Goal: Communication & Community: Answer question/provide support

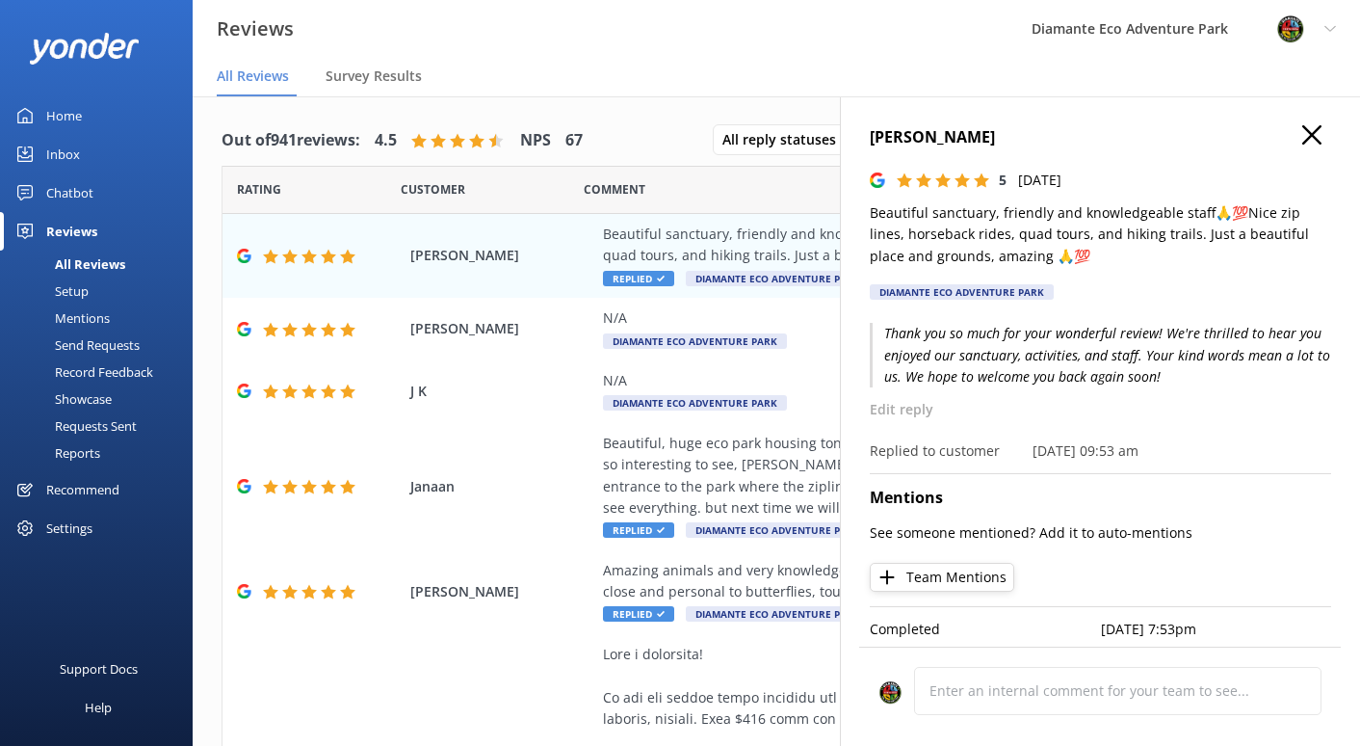
click at [64, 115] on div "Home" at bounding box center [64, 115] width 36 height 39
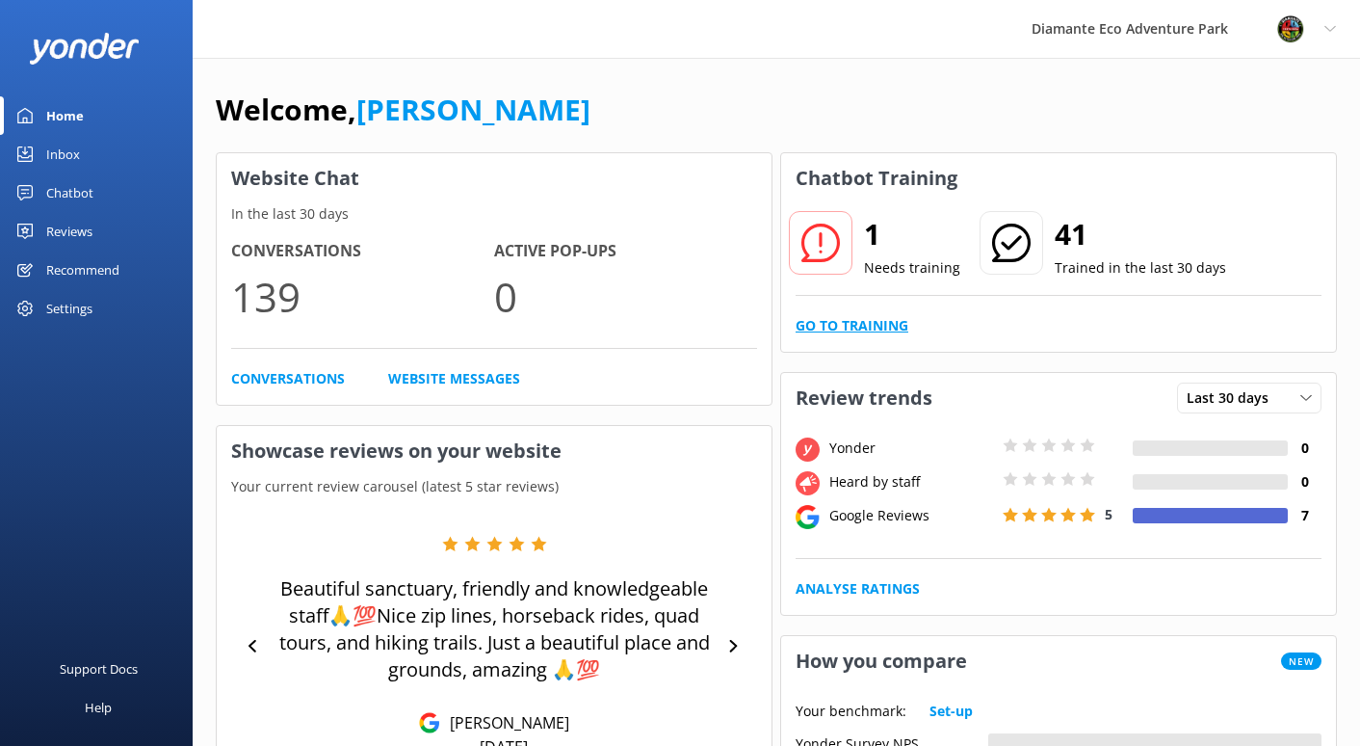
click at [845, 326] on link "Go to Training" at bounding box center [852, 325] width 113 height 21
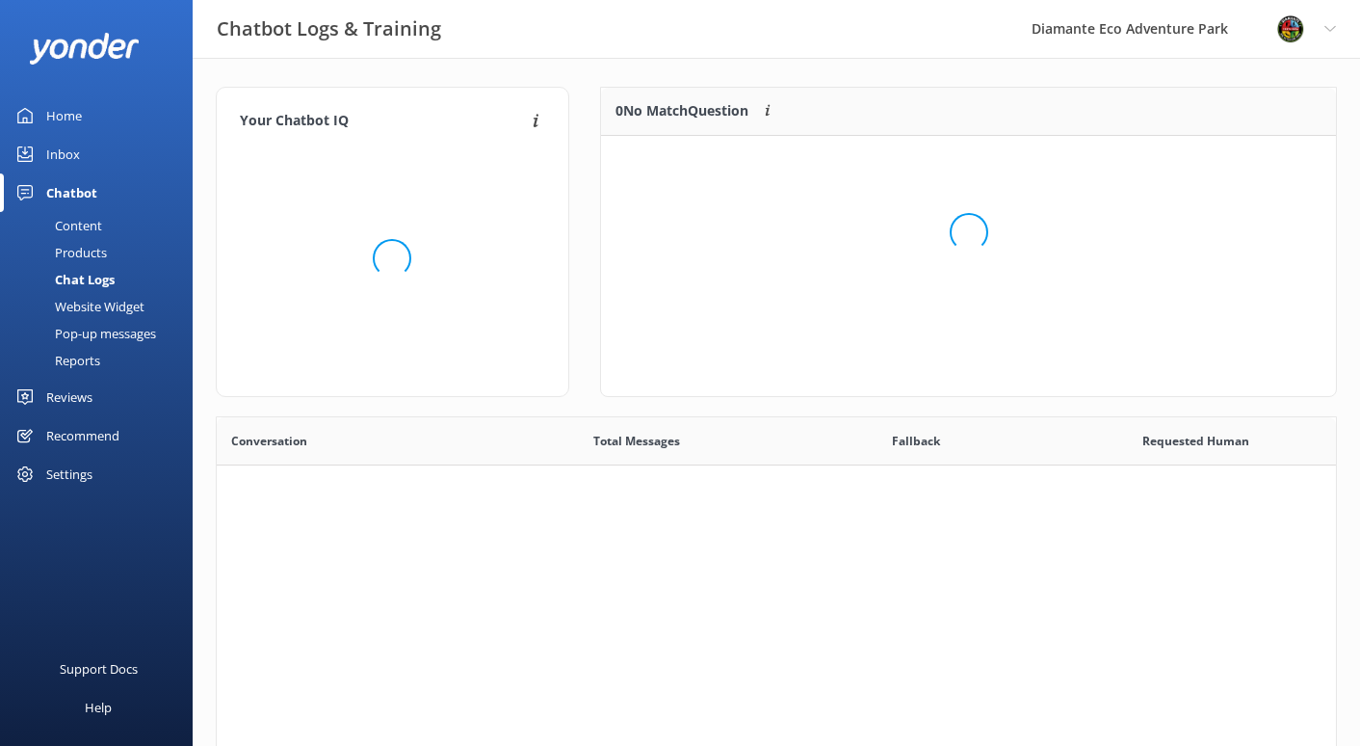
scroll to position [97, 735]
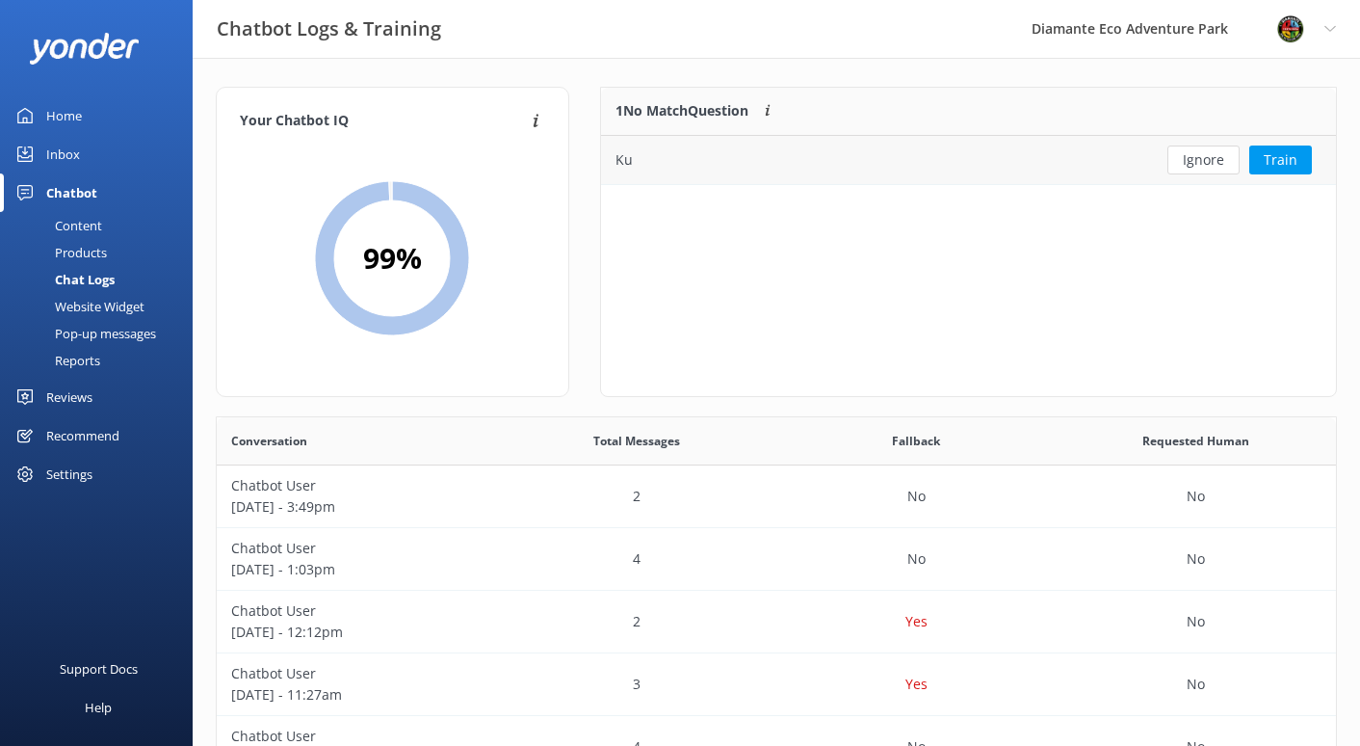
click at [634, 147] on div "Ku" at bounding box center [872, 160] width 542 height 48
click at [1011, 154] on div "Ku" at bounding box center [872, 160] width 542 height 48
click at [643, 160] on div "Ku" at bounding box center [872, 160] width 542 height 48
click at [625, 163] on div "Ku" at bounding box center [624, 159] width 17 height 21
click at [631, 164] on div "Ku" at bounding box center [872, 160] width 542 height 48
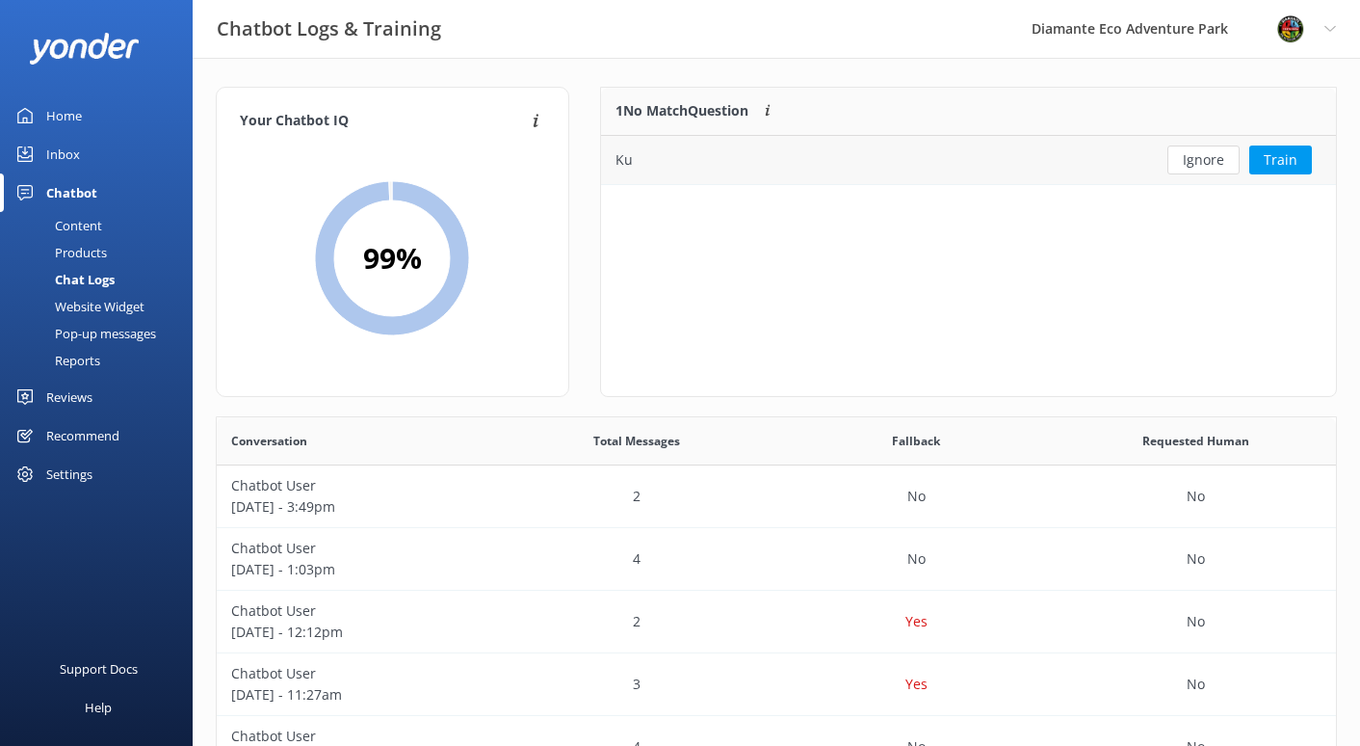
click at [883, 170] on div "Ku" at bounding box center [872, 160] width 542 height 48
click at [619, 159] on div "Ku" at bounding box center [624, 159] width 17 height 21
click at [68, 163] on div "Inbox" at bounding box center [63, 154] width 34 height 39
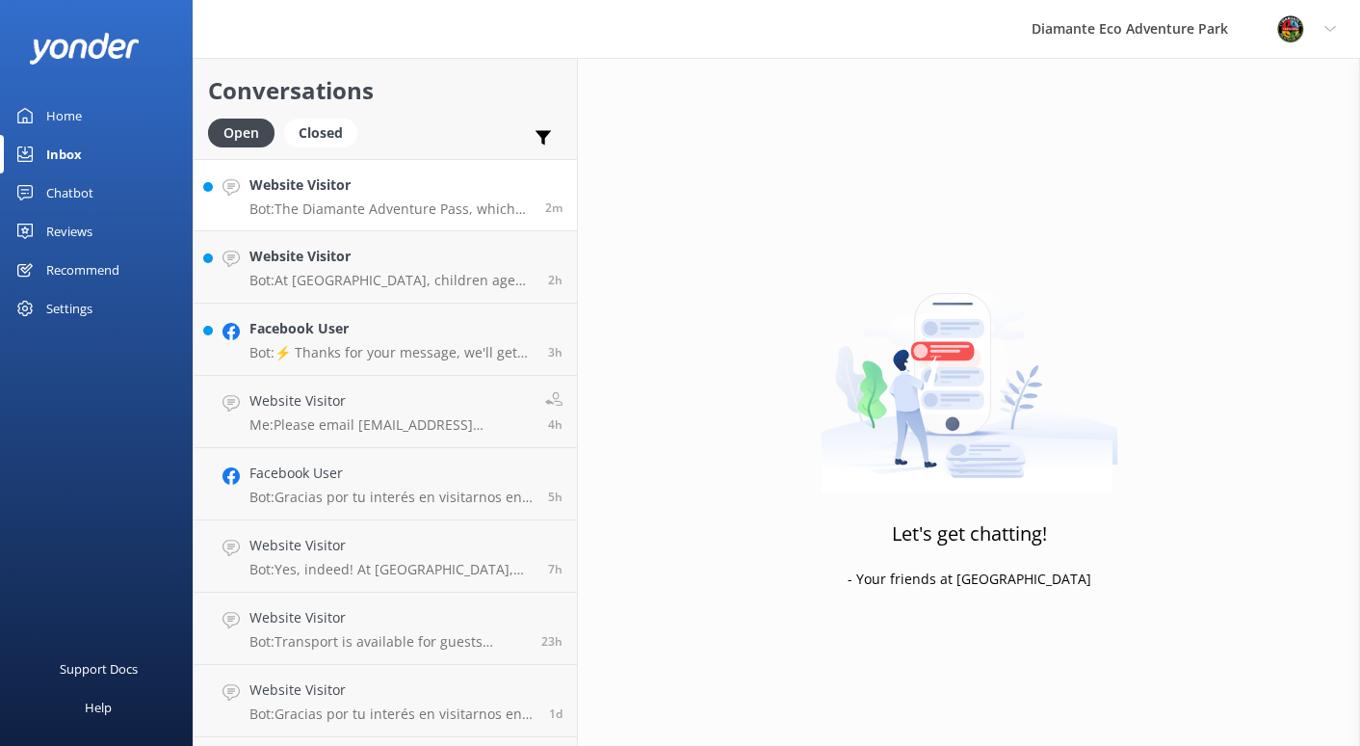
click at [333, 183] on h4 "Website Visitor" at bounding box center [389, 184] width 281 height 21
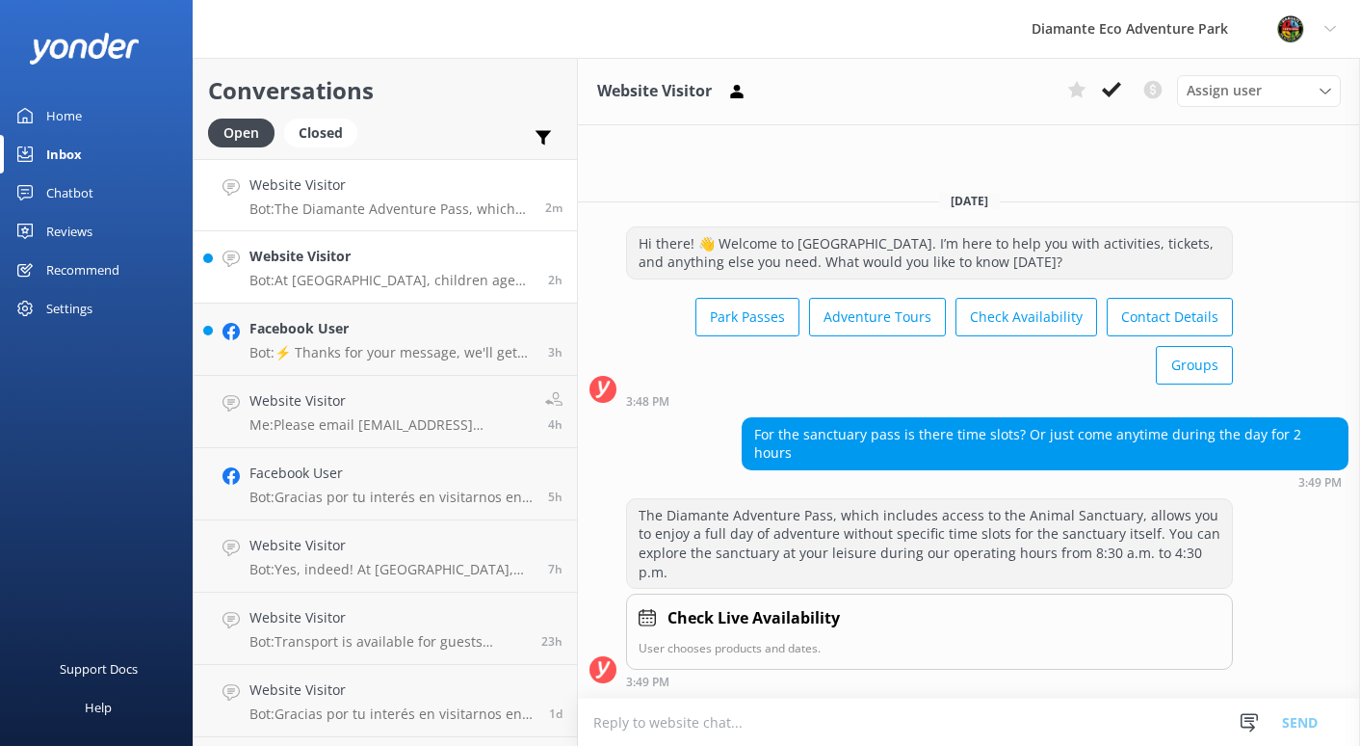
click at [338, 277] on p "Bot: At [GEOGRAPHIC_DATA], children aged [DEMOGRAPHIC_DATA] are considered for …" at bounding box center [391, 280] width 284 height 17
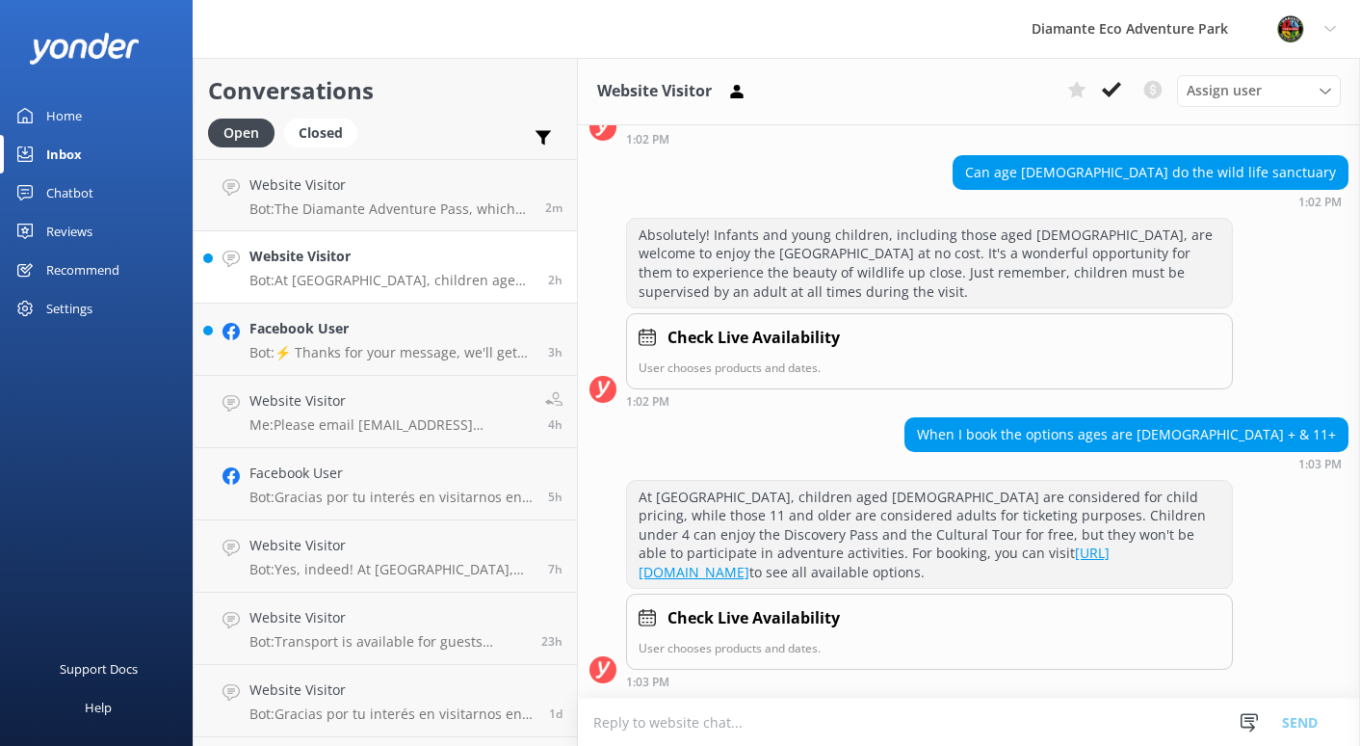
scroll to position [229, 0]
click at [348, 362] on link "Facebook User Bot: ⚡ Thanks for your message, we'll get back to you as soon as …" at bounding box center [385, 339] width 383 height 72
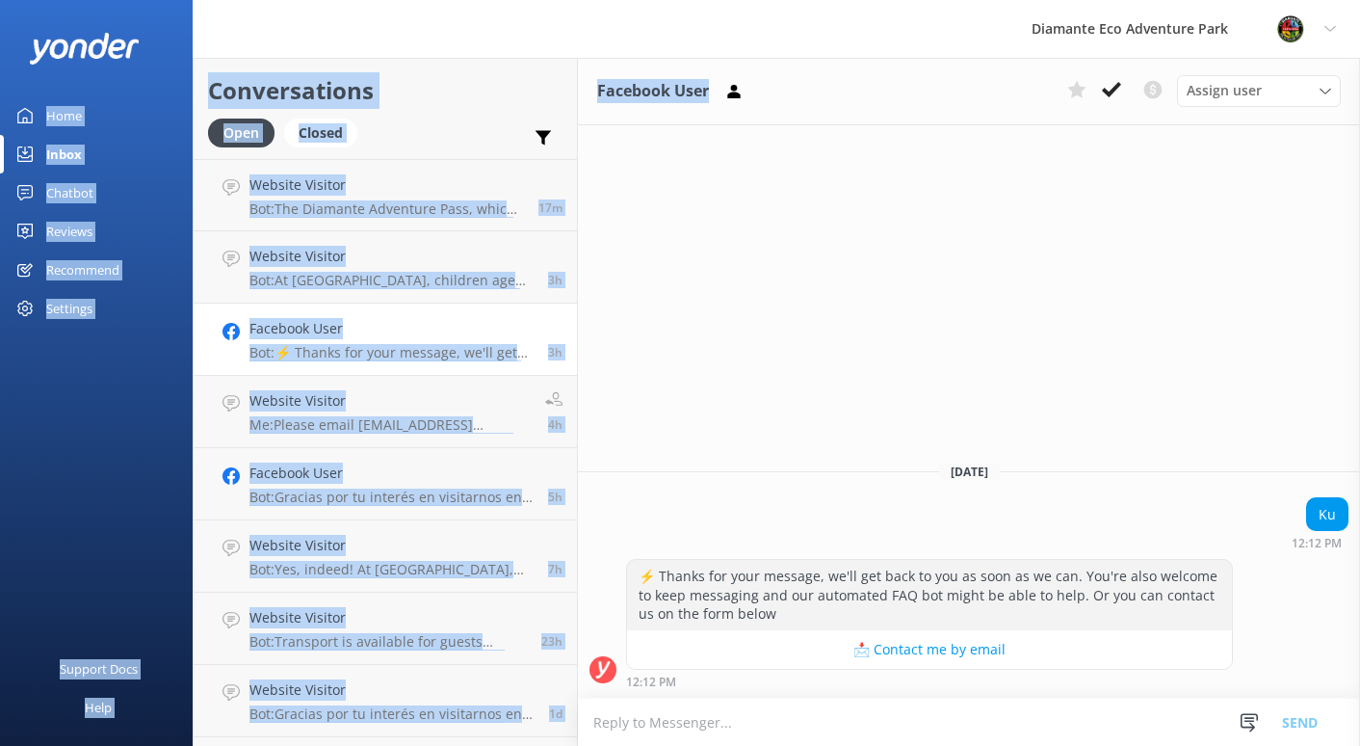
drag, startPoint x: 605, startPoint y: 111, endPoint x: 68, endPoint y: 104, distance: 536.6
click at [68, 104] on div "Diamante Eco Adventure Park Profile Settings Logout Home Inbox Chatbot Content …" at bounding box center [680, 402] width 1360 height 688
click at [35, 108] on link "Home" at bounding box center [96, 115] width 193 height 39
